Goal: Task Accomplishment & Management: Complete application form

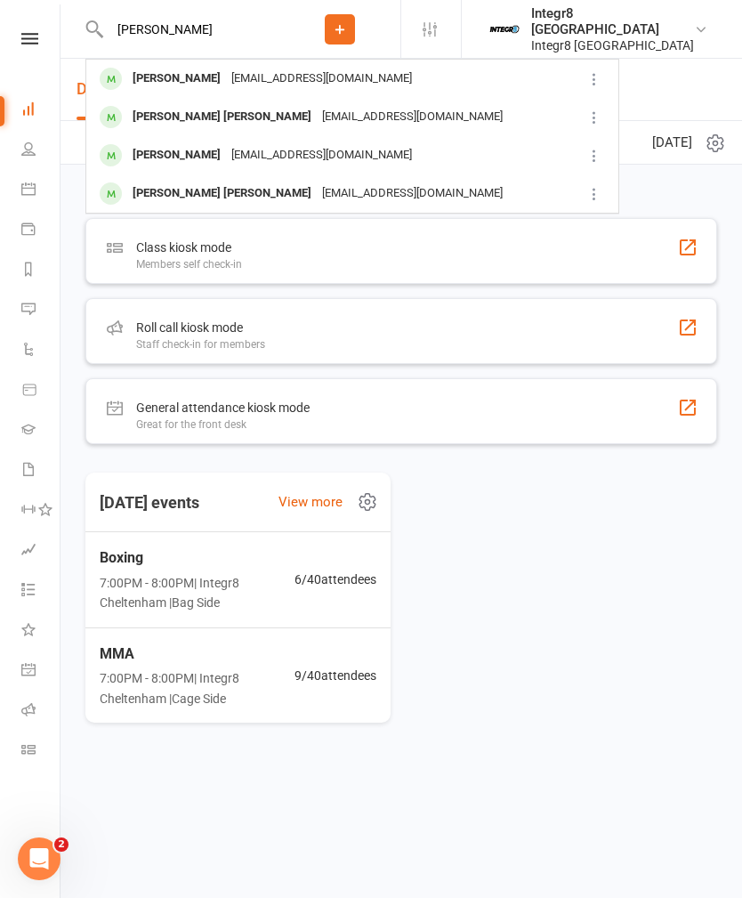
type input "[PERSON_NAME]"
click at [460, 146] on div "[PERSON_NAME] [EMAIL_ADDRESS][DOMAIN_NAME]" at bounding box center [331, 155] width 489 height 36
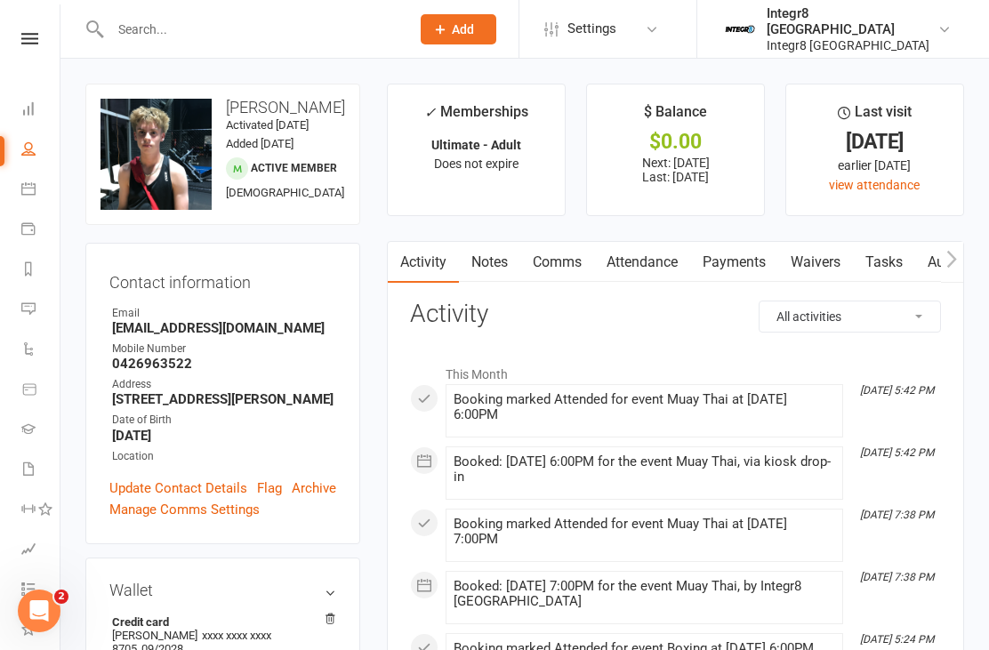
click at [741, 262] on link "Waivers" at bounding box center [815, 262] width 75 height 41
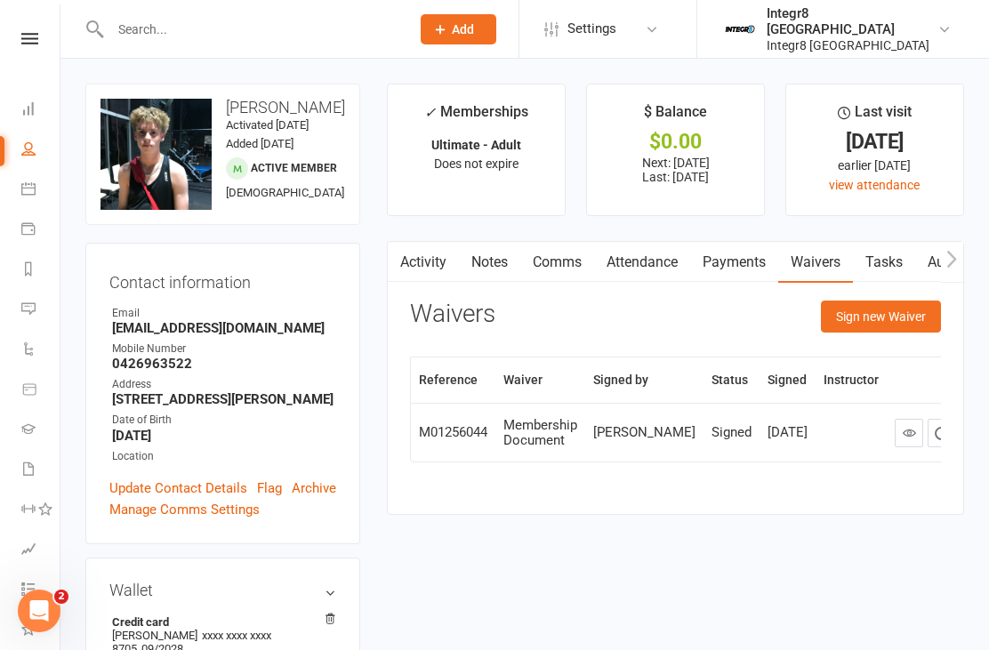
click at [741, 311] on button "Sign new Waiver" at bounding box center [881, 317] width 120 height 32
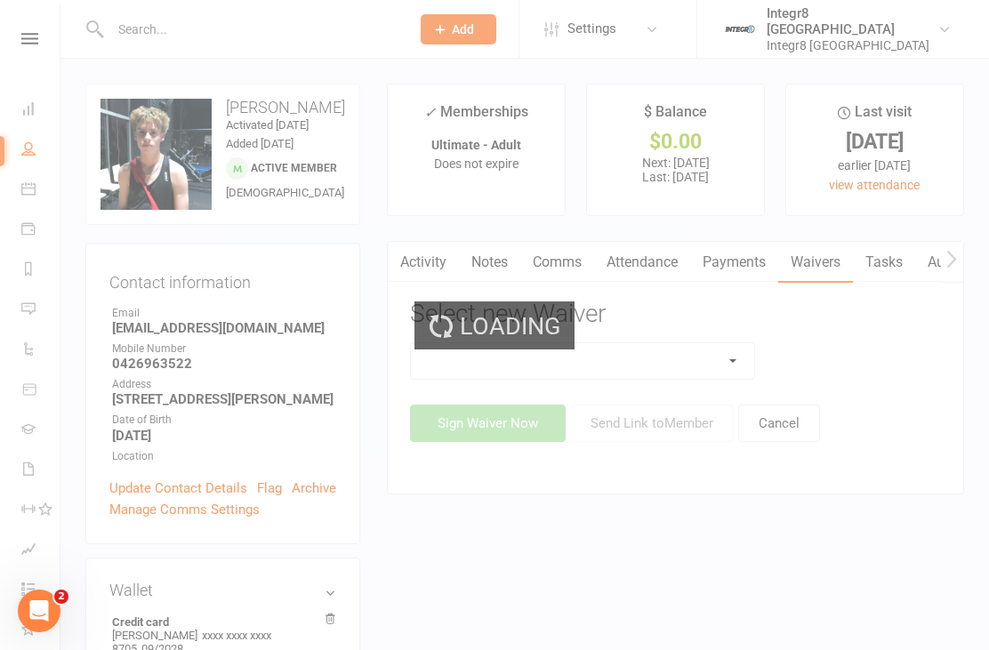
click at [711, 348] on select at bounding box center [582, 361] width 343 height 36
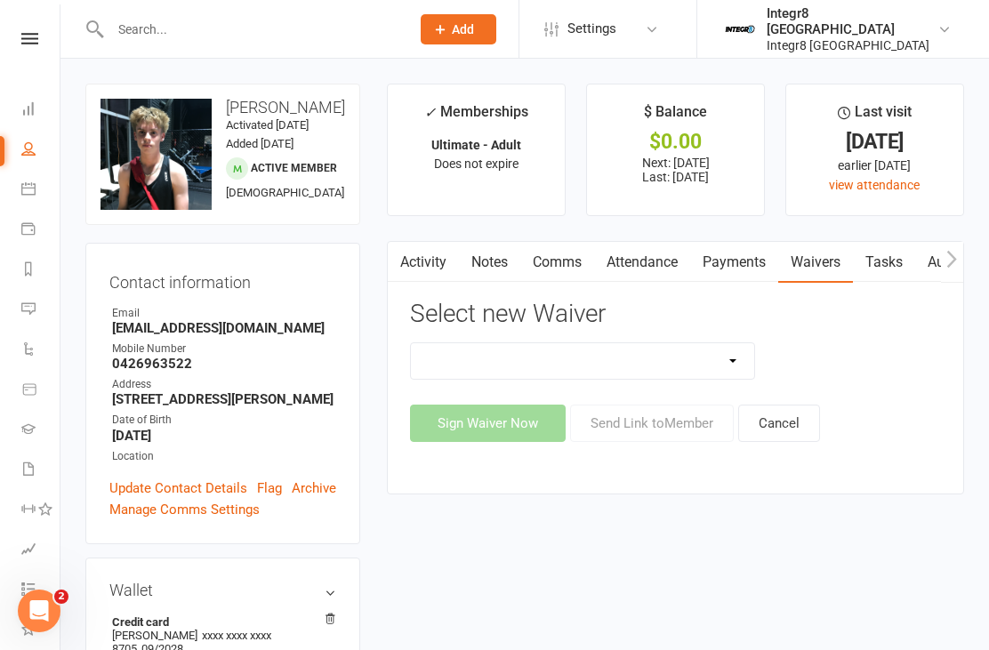
select select "13800"
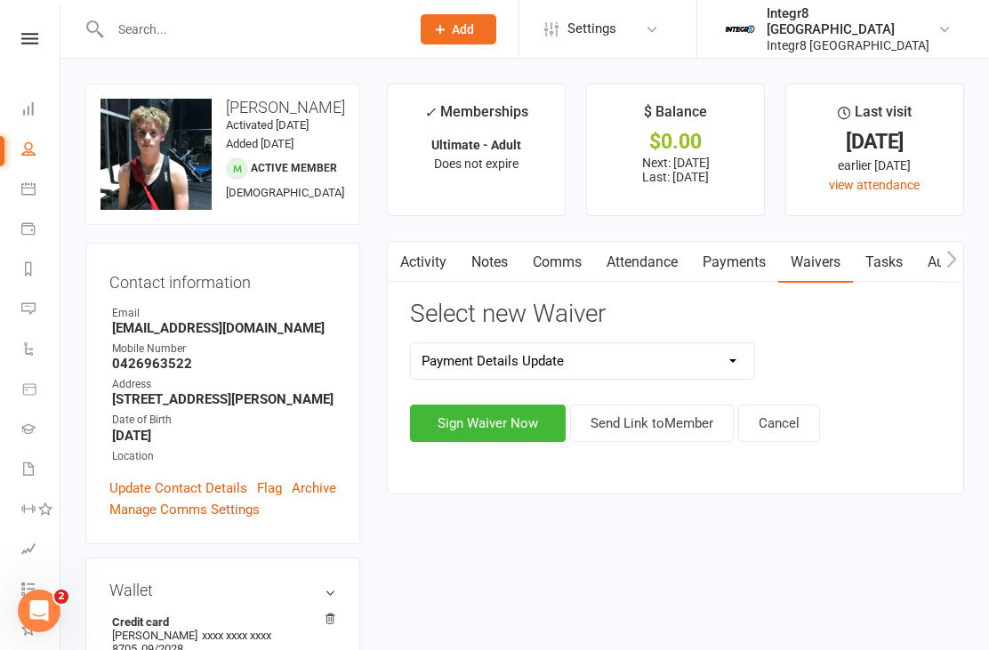
click at [519, 419] on button "Sign Waiver Now" at bounding box center [488, 423] width 156 height 37
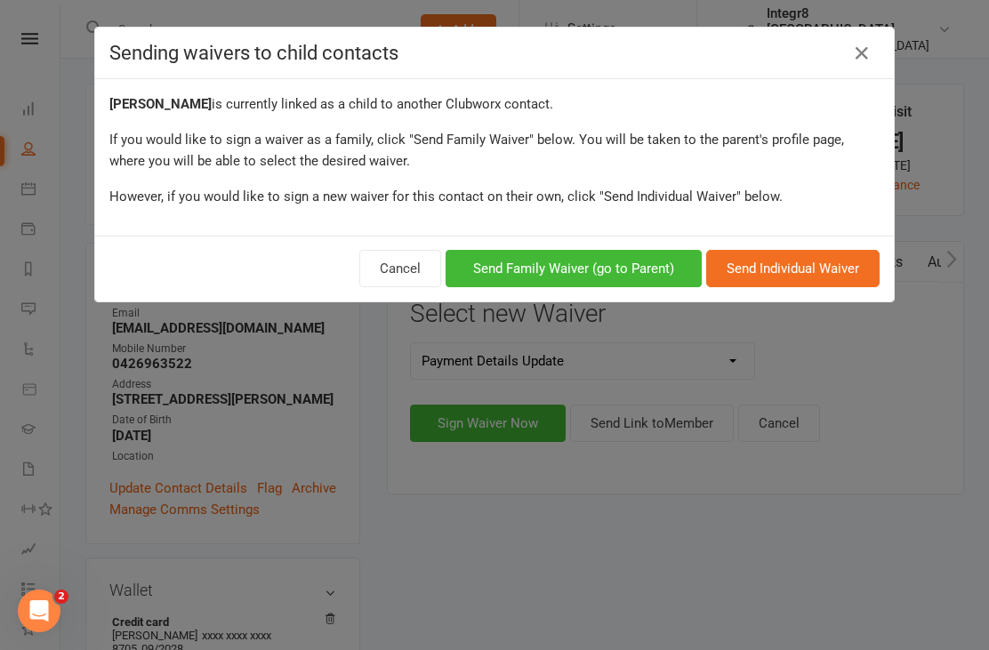
click at [632, 274] on button "Send Family Waiver (go to Parent)" at bounding box center [574, 268] width 256 height 37
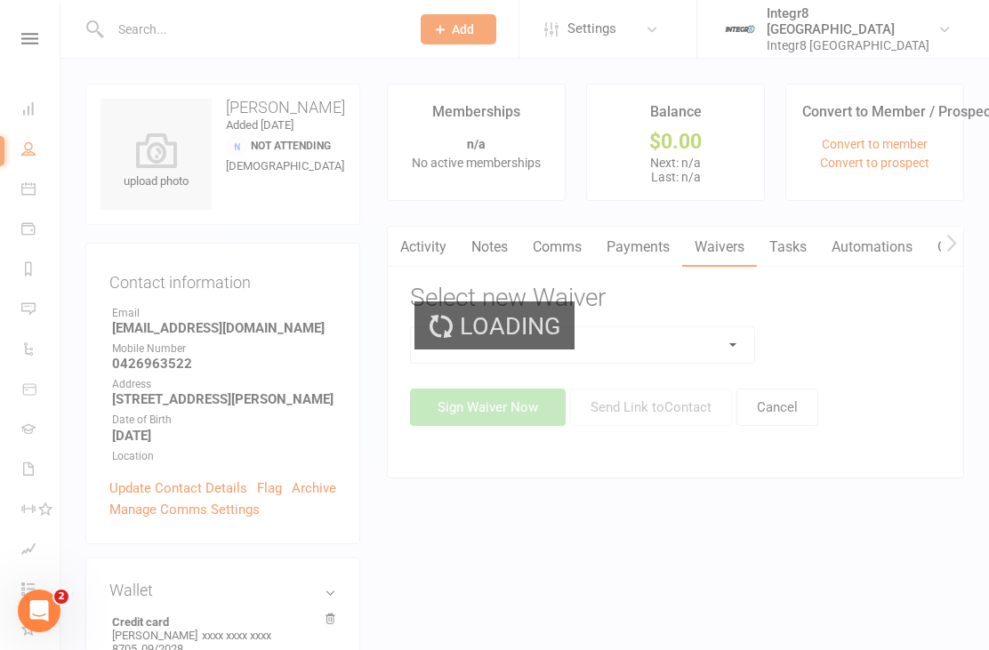
click at [696, 340] on div "Loading" at bounding box center [494, 325] width 989 height 650
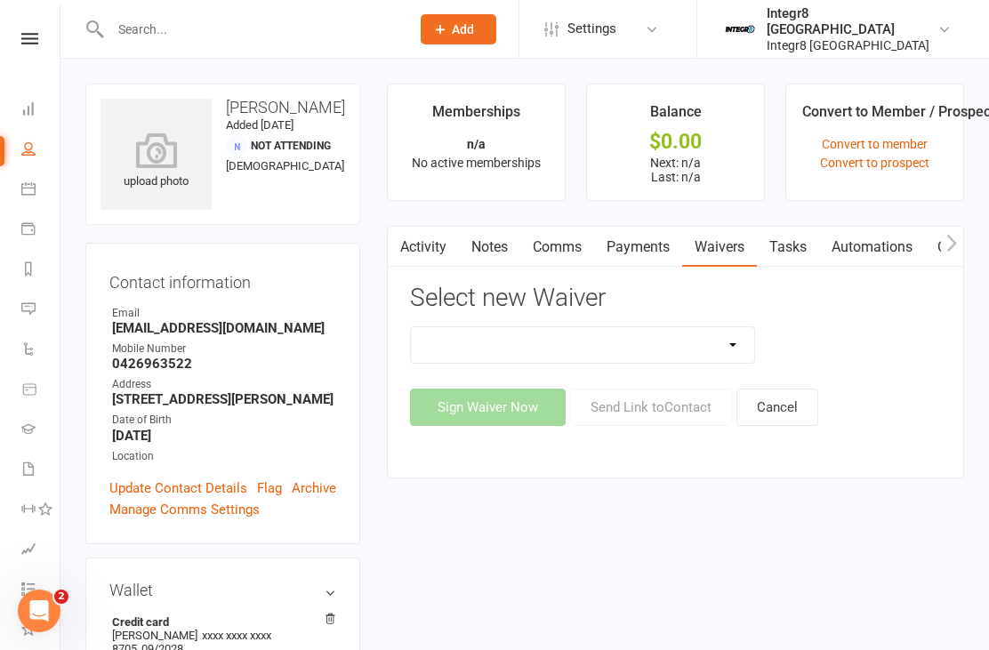
click at [703, 335] on select "10 Class Pass Cancellation Hold Membership Document No Payers Payment Details U…" at bounding box center [582, 345] width 343 height 36
select select "13800"
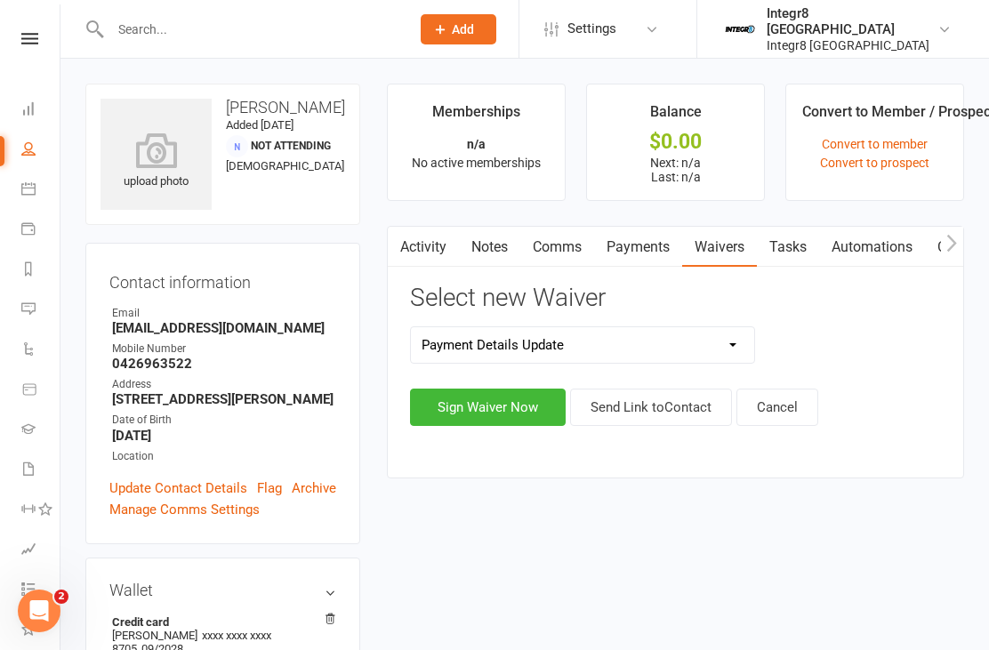
click at [535, 389] on button "Sign Waiver Now" at bounding box center [488, 407] width 156 height 37
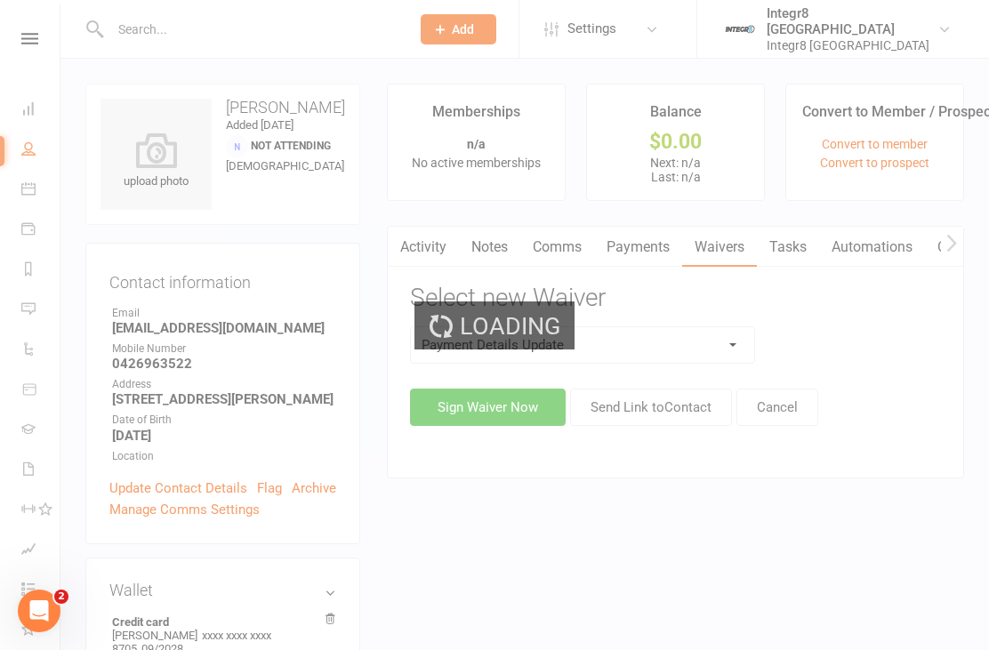
select select "09"
select select "2028"
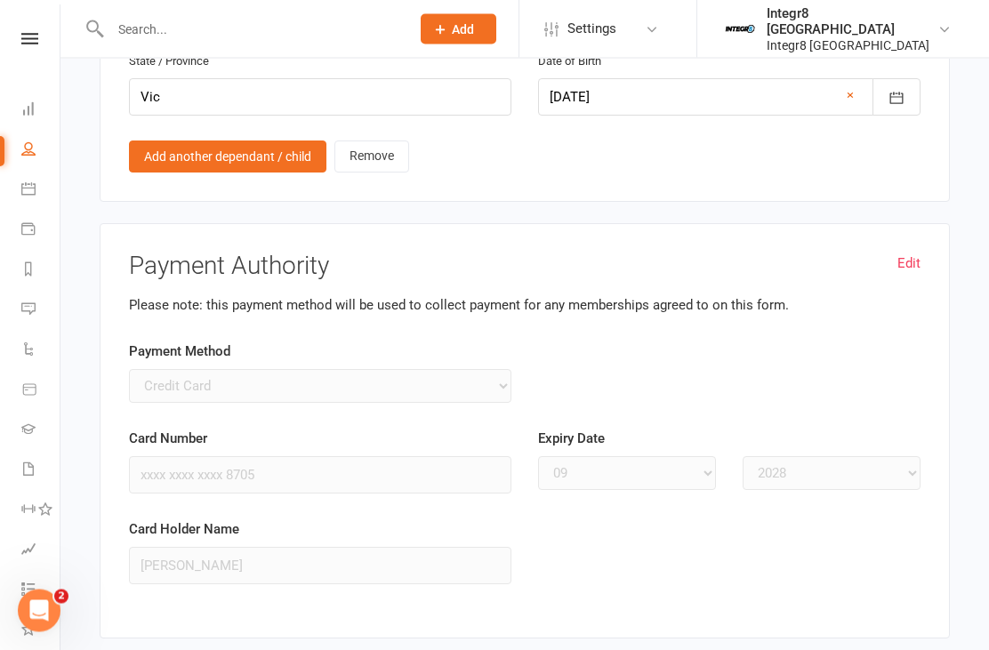
scroll to position [1472, 0]
click at [741, 253] on link "Edit" at bounding box center [909, 263] width 23 height 21
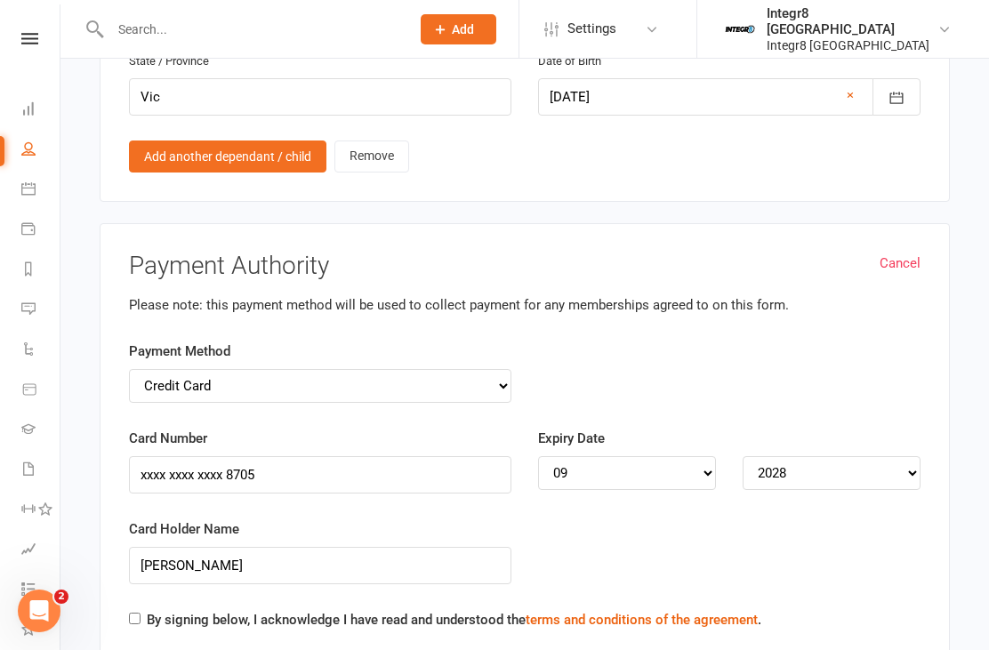
select select
click at [153, 369] on select "Credit Card Bank Account" at bounding box center [320, 386] width 383 height 34
select select "bank_account"
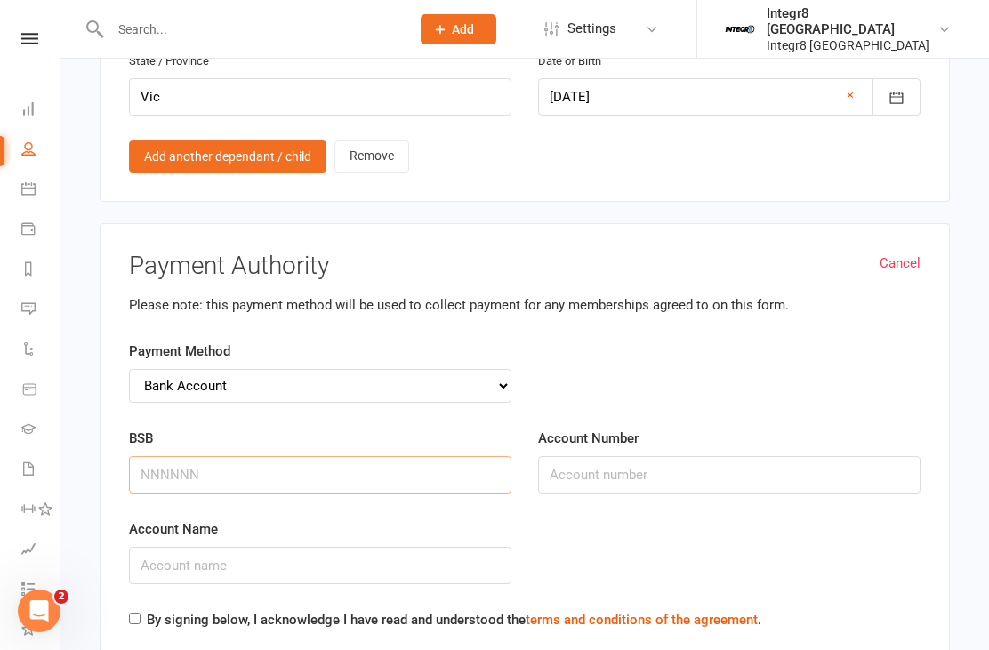
click at [189, 456] on input "BSB" at bounding box center [320, 474] width 383 height 37
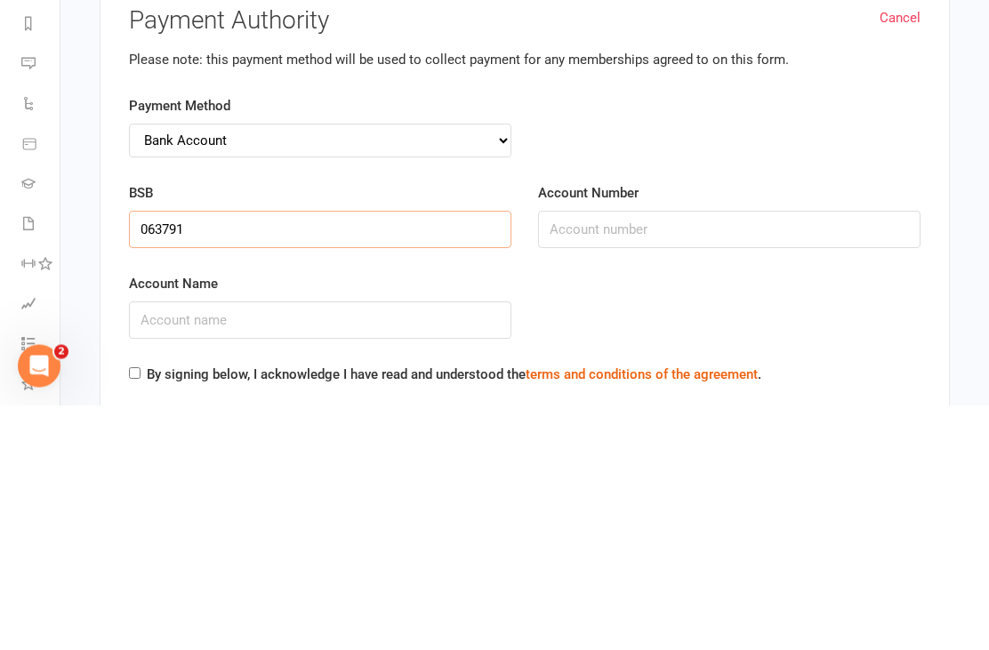
type input "063791"
click at [616, 456] on input "Account Number" at bounding box center [729, 474] width 383 height 37
type input "12872080"
click at [141, 547] on input "Account Name" at bounding box center [320, 565] width 383 height 37
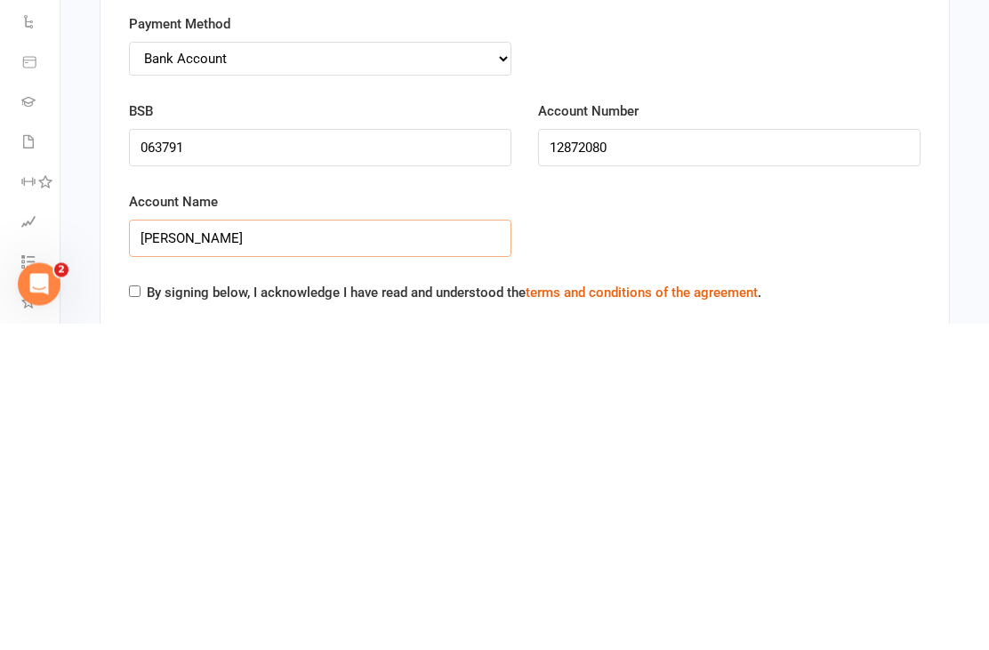
type input "[PERSON_NAME]"
click at [139, 613] on input "By signing below, I acknowledge I have read and understood the terms and condit…" at bounding box center [135, 619] width 12 height 12
checkbox input "true"
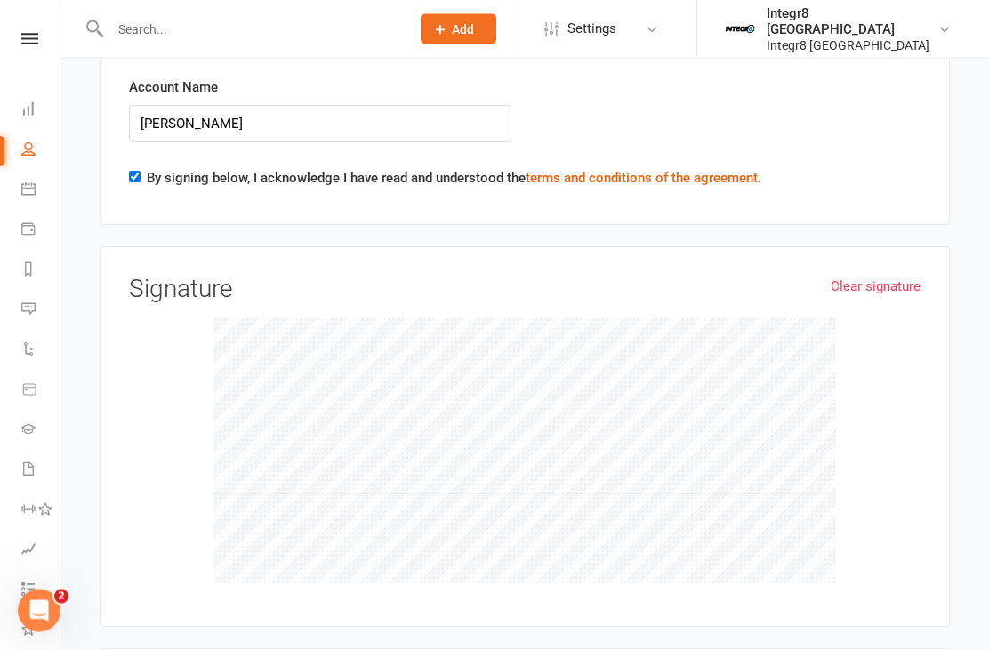
scroll to position [2085, 0]
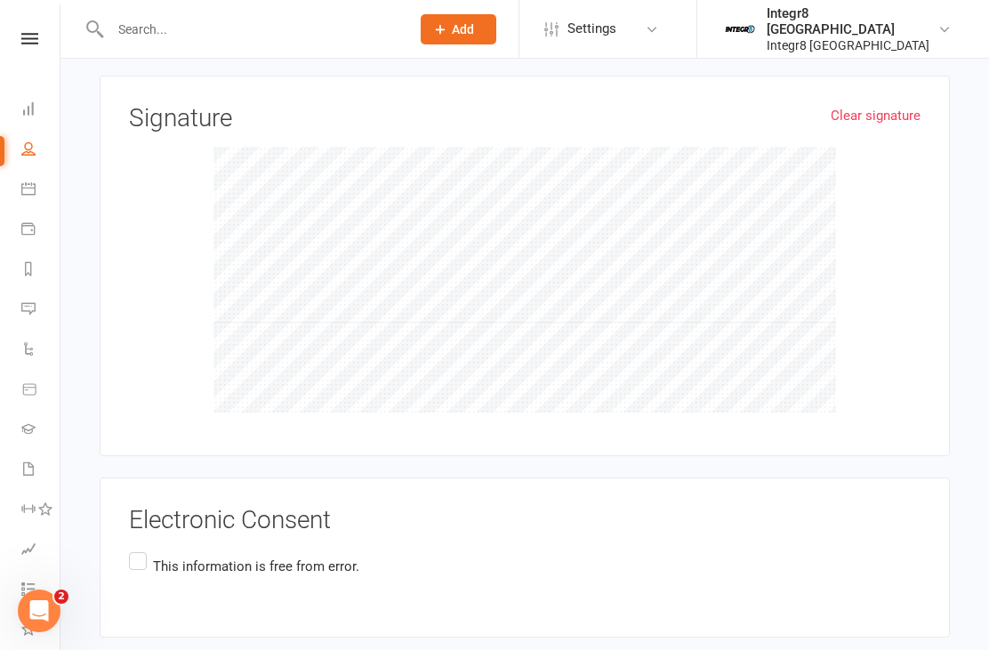
click at [143, 549] on label "This information is free from error." at bounding box center [244, 566] width 230 height 35
click at [141, 549] on input "This information is free from error." at bounding box center [135, 549] width 12 height 0
